Goal: Obtain resource: Download file/media

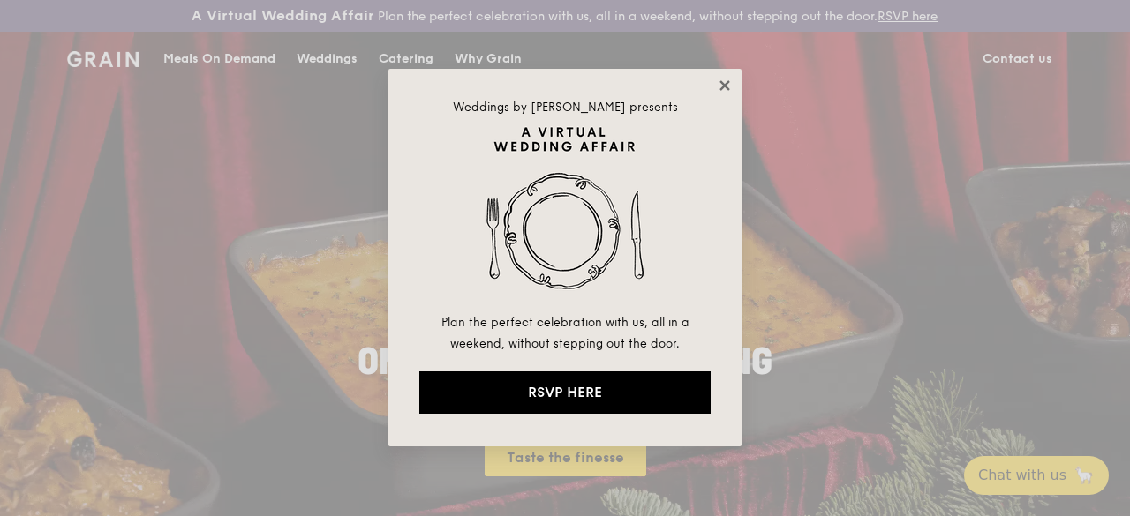
click at [726, 87] on icon at bounding box center [724, 85] width 10 height 10
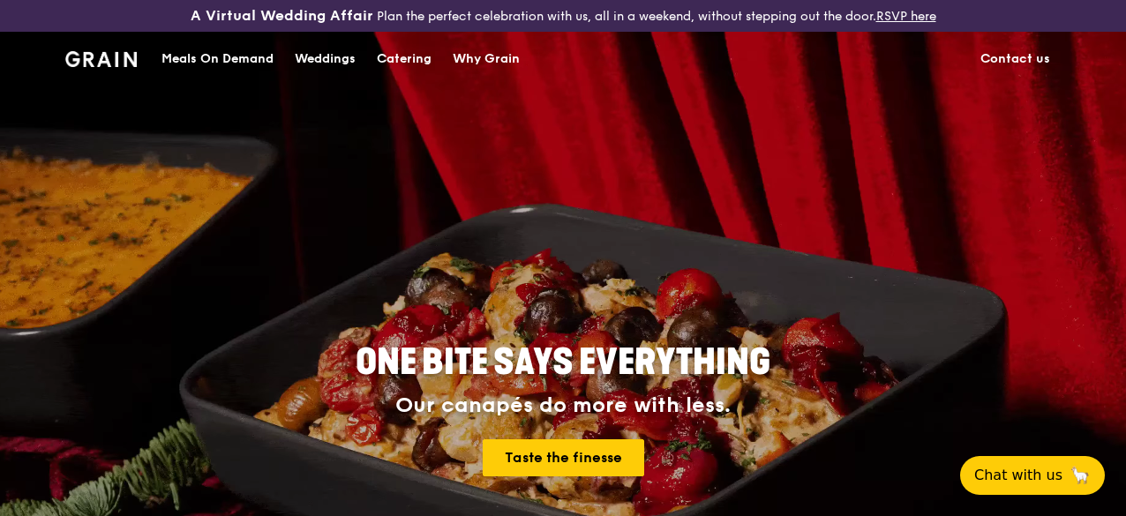
click at [410, 68] on div "Catering" at bounding box center [404, 59] width 55 height 53
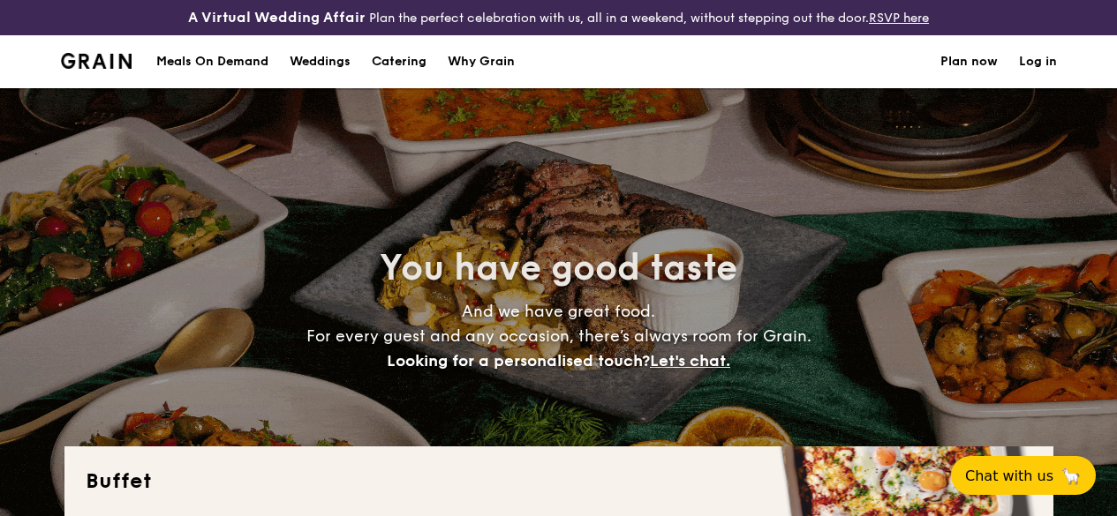
select select
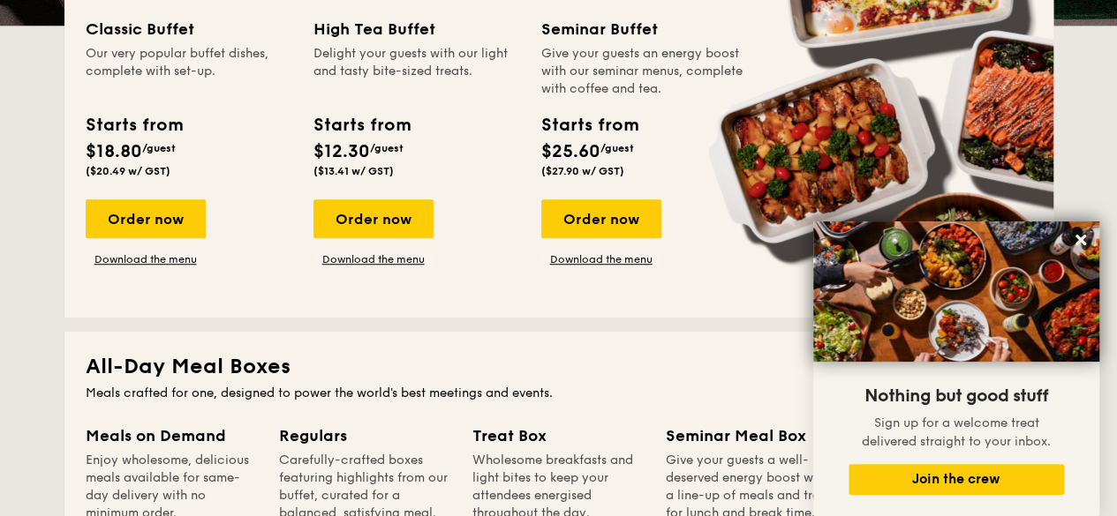
scroll to position [441, 0]
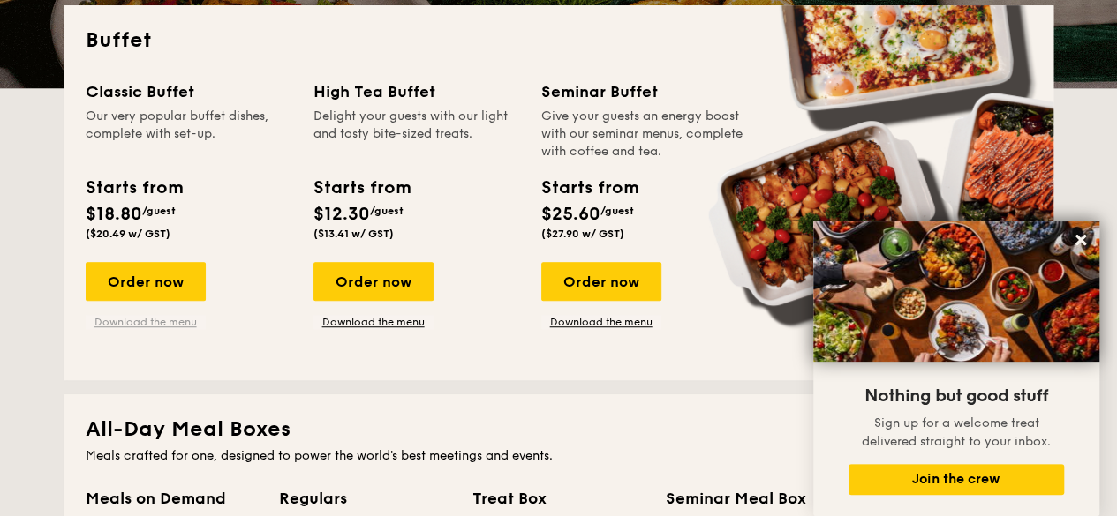
click at [171, 329] on link "Download the menu" at bounding box center [146, 322] width 120 height 14
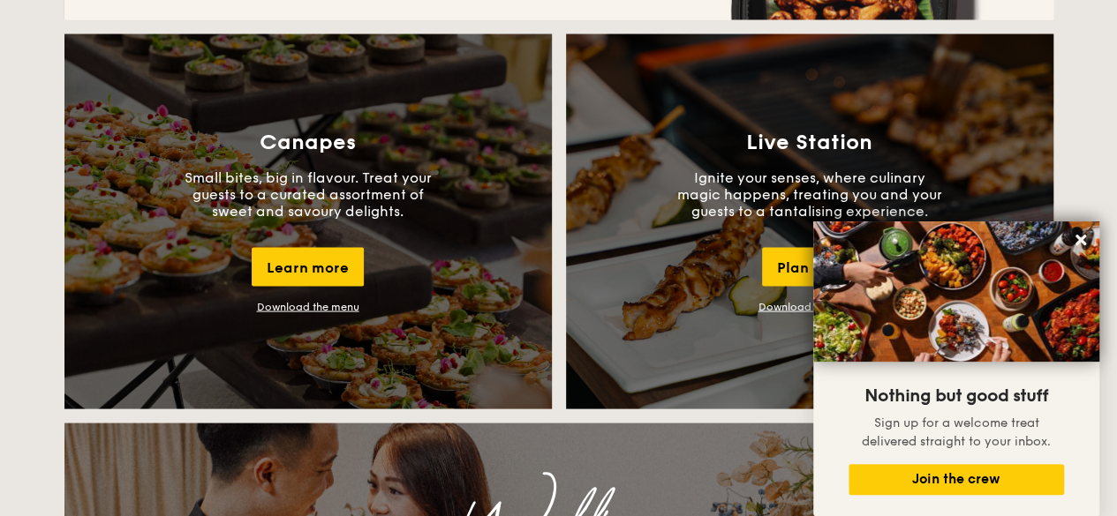
scroll to position [1677, 0]
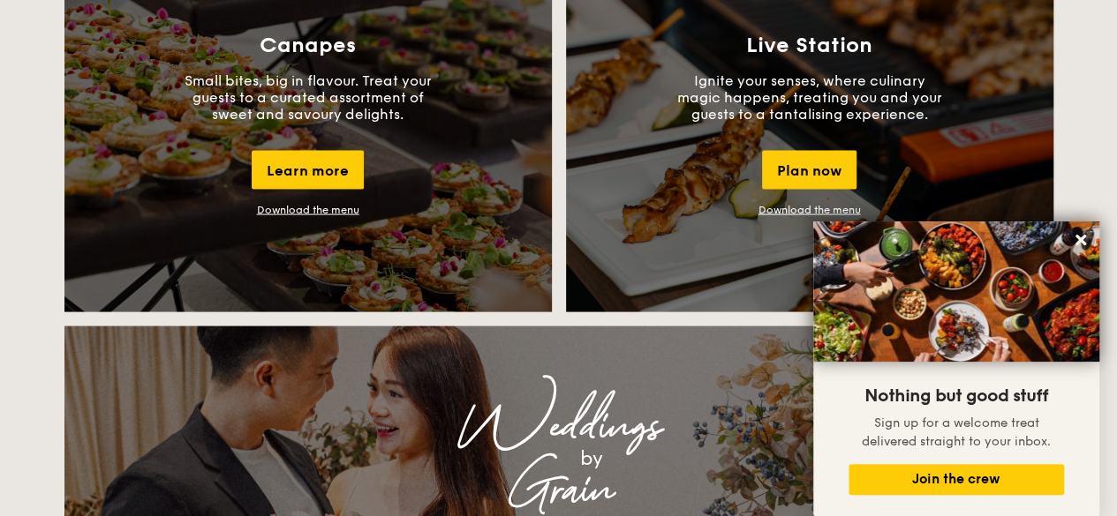
click at [315, 216] on link "Download the menu" at bounding box center [308, 210] width 102 height 12
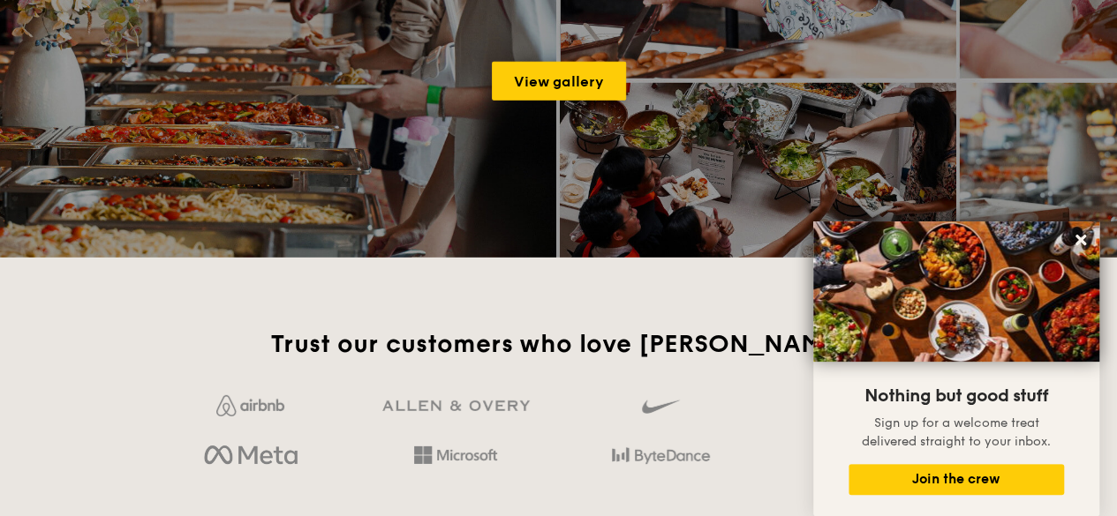
scroll to position [2648, 0]
